Goal: Transaction & Acquisition: Purchase product/service

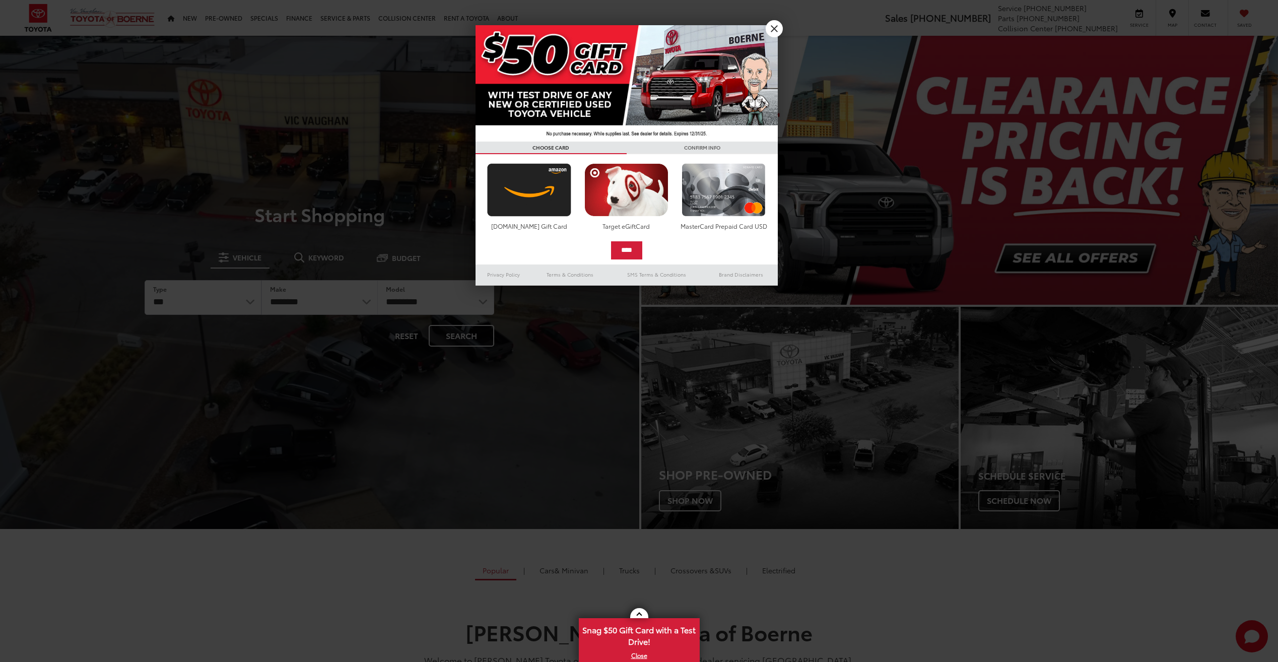
click at [194, 16] on div at bounding box center [639, 331] width 1278 height 662
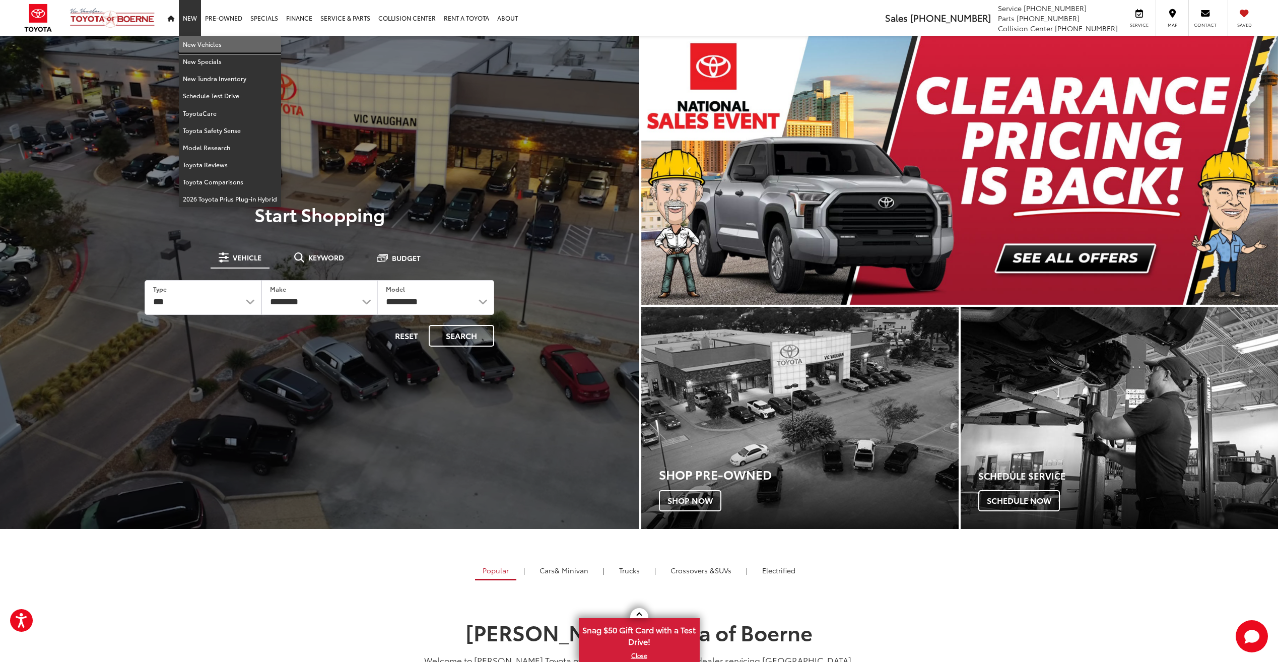
click at [197, 46] on link "New Vehicles" at bounding box center [230, 44] width 102 height 17
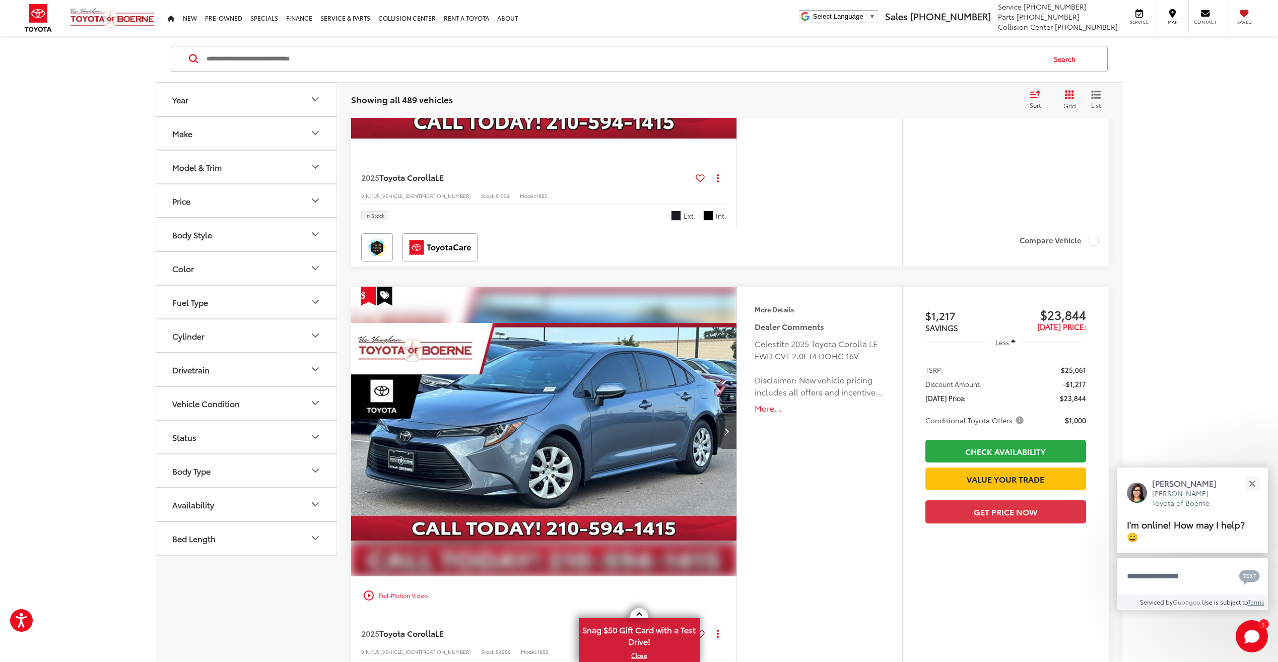
scroll to position [1246, 0]
